Goal: Navigation & Orientation: Understand site structure

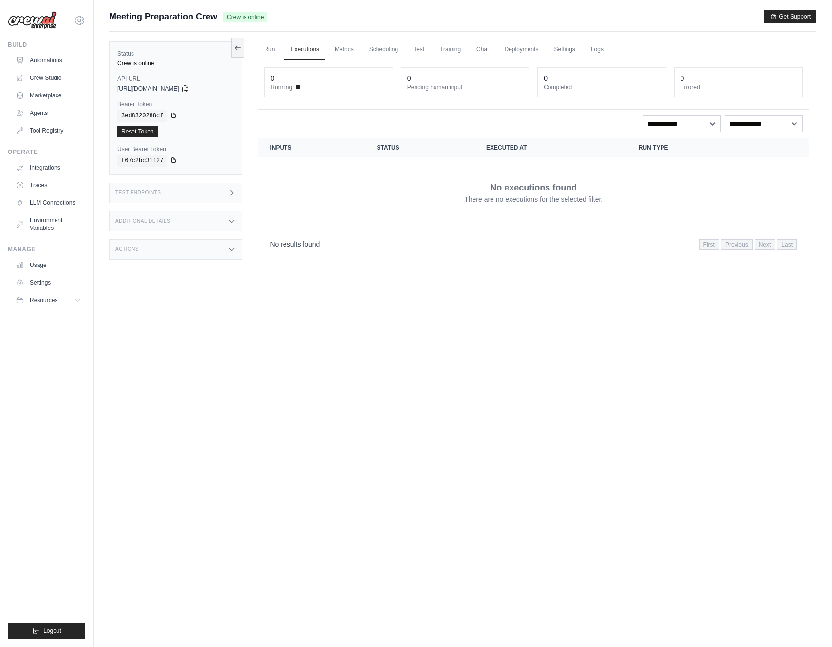
click at [187, 247] on div "Actions" at bounding box center [175, 249] width 133 height 20
click at [53, 96] on link "Marketplace" at bounding box center [50, 96] width 74 height 16
click at [48, 59] on link "Automations" at bounding box center [50, 61] width 74 height 16
click at [52, 77] on link "Crew Studio" at bounding box center [50, 78] width 74 height 16
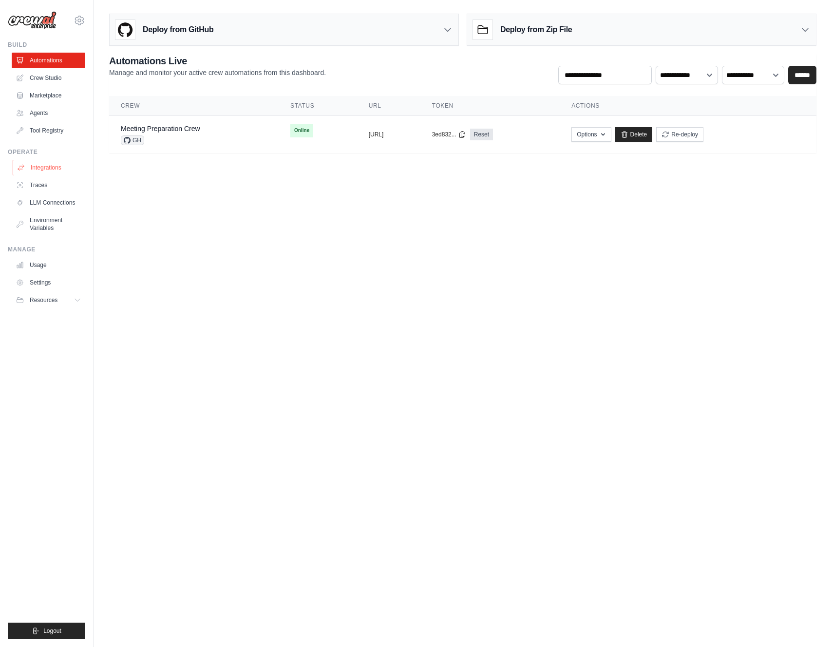
click at [40, 166] on link "Integrations" at bounding box center [50, 168] width 74 height 16
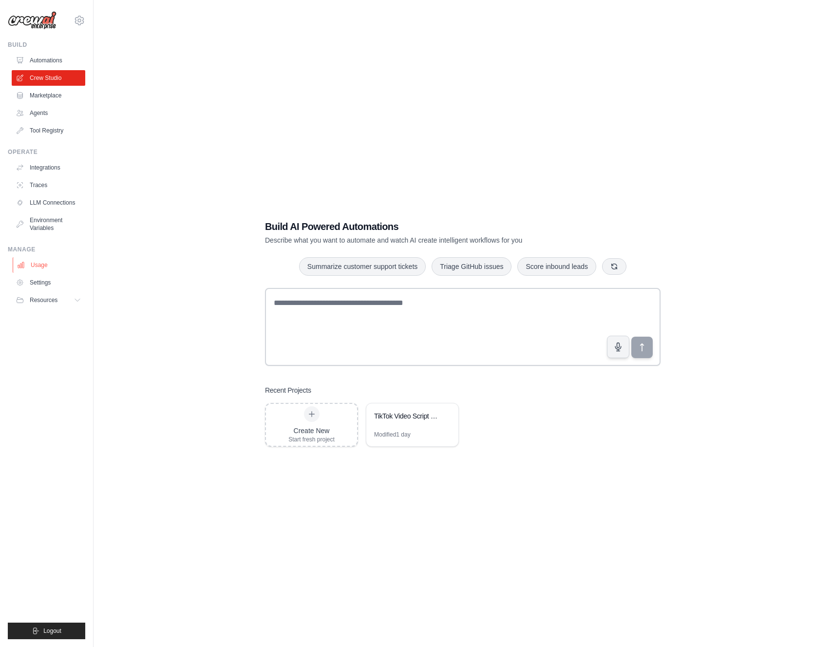
click at [30, 261] on link "Usage" at bounding box center [50, 265] width 74 height 16
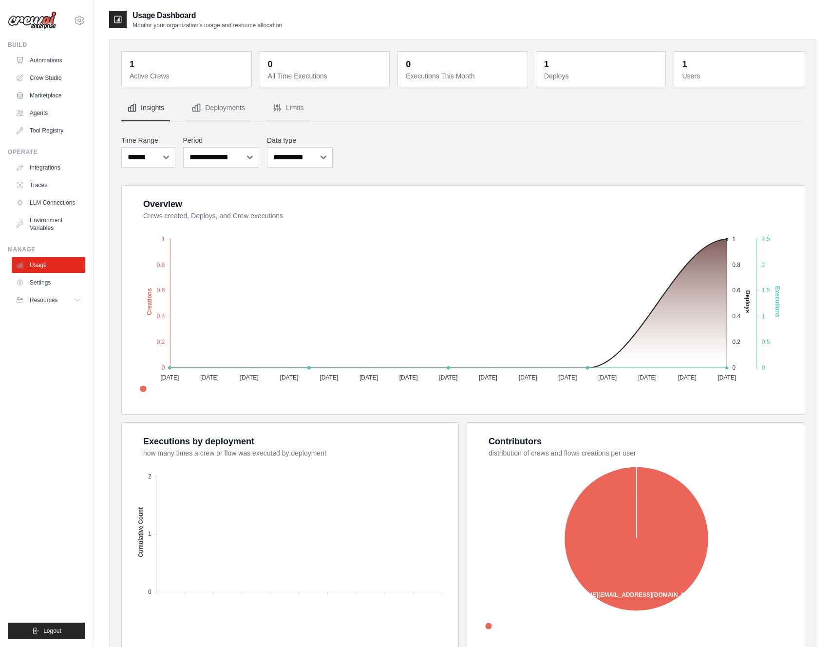
scroll to position [59, 0]
